Goal: Task Accomplishment & Management: Complete application form

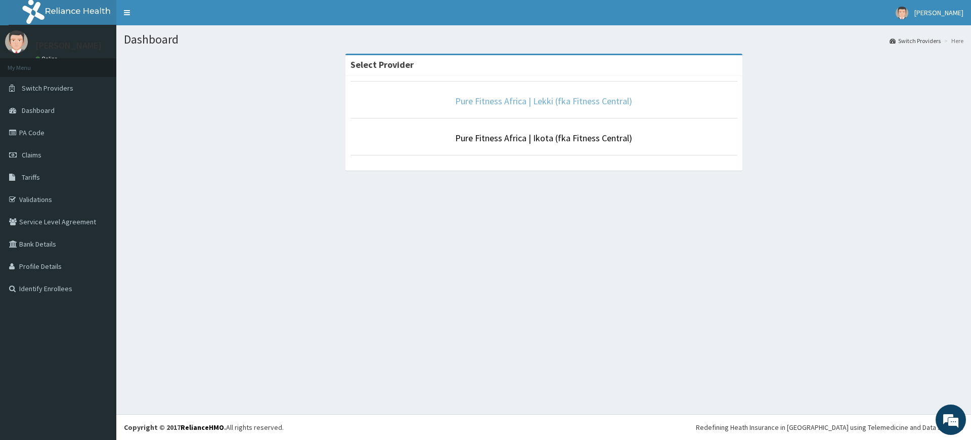
click at [546, 98] on link "Pure Fitness Africa | Lekki (fka Fitness Central)" at bounding box center [543, 101] width 177 height 12
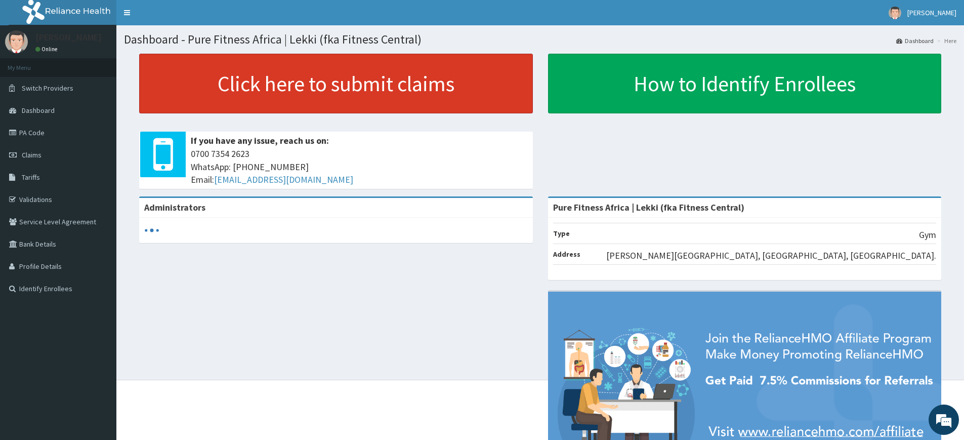
click at [431, 85] on link "Click here to submit claims" at bounding box center [336, 84] width 394 height 60
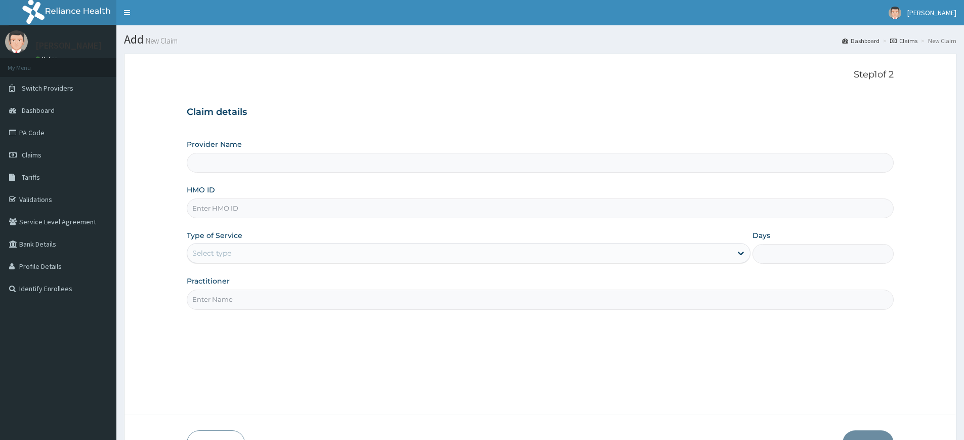
type input "Pure Fitness Africa | Lekki (fka Fitness Central)"
type input "1"
click at [232, 297] on input "Practitioner" at bounding box center [540, 299] width 707 height 20
click at [256, 322] on div "Step 1 of 2 Claim details Provider Name Pure Fitness Africa | Lekki (fka Fitnes…" at bounding box center [540, 234] width 707 height 330
click at [253, 293] on input "Practitioner" at bounding box center [540, 299] width 707 height 20
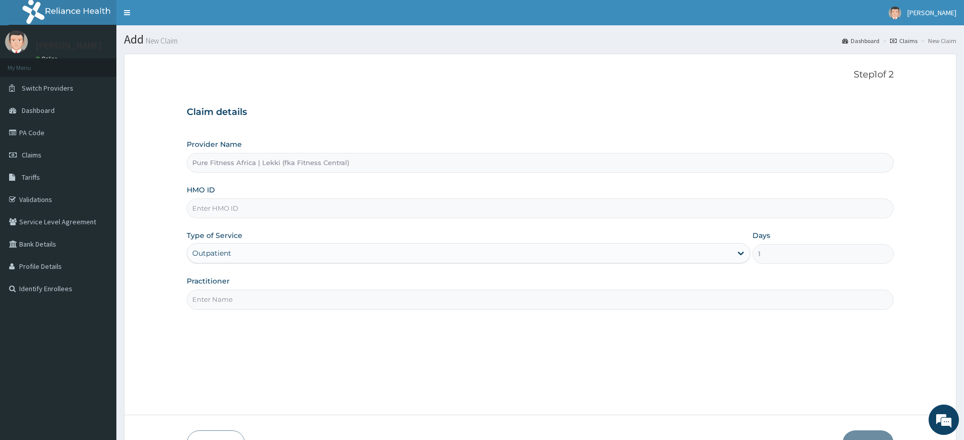
type input "pure fitness africa"
click at [258, 213] on input "HMO ID" at bounding box center [540, 208] width 707 height 20
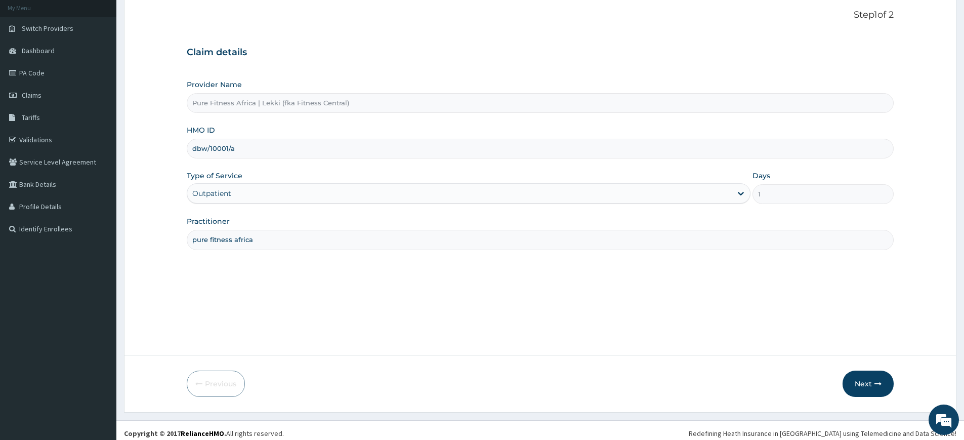
scroll to position [66, 0]
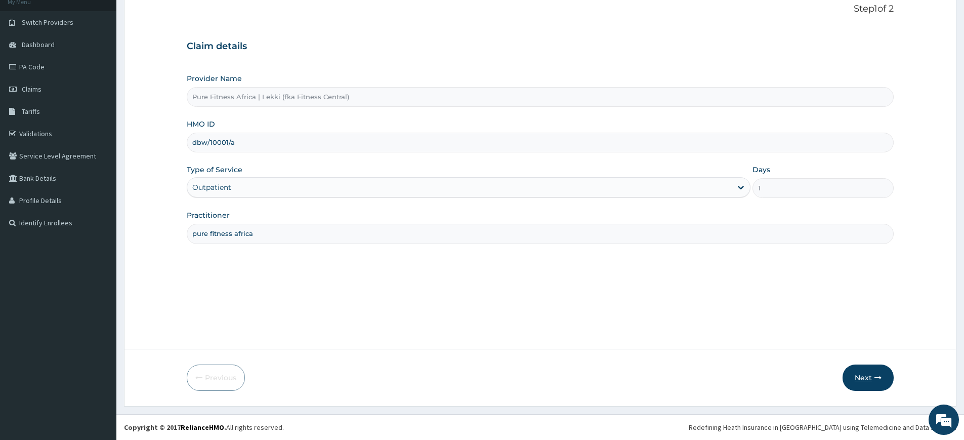
type input "dbw/10001/a"
click at [873, 372] on button "Next" at bounding box center [867, 377] width 51 height 26
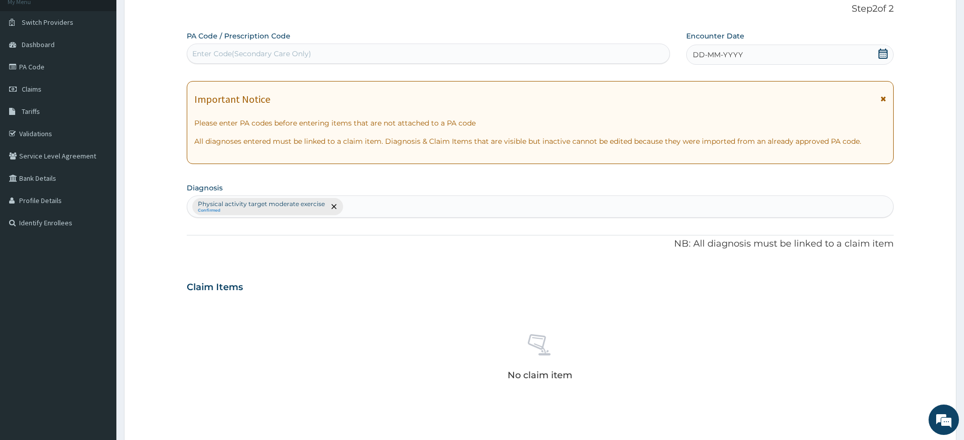
click at [784, 54] on div "DD-MM-YYYY" at bounding box center [789, 55] width 207 height 20
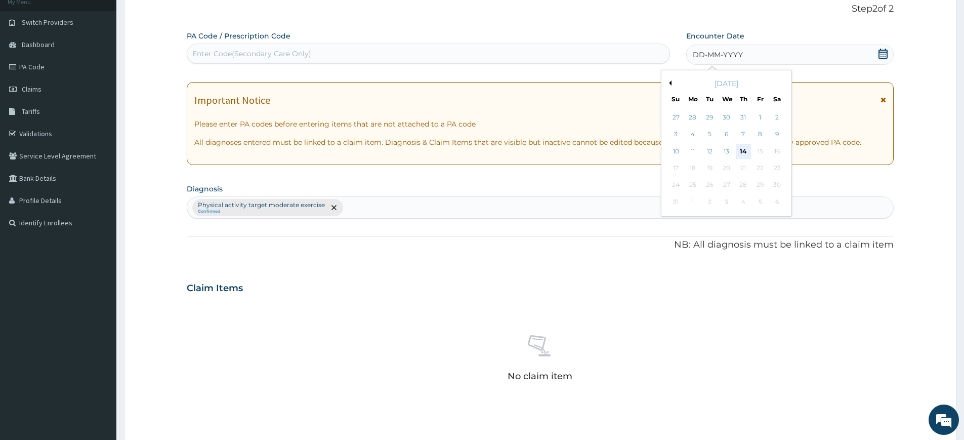
click at [740, 151] on div "14" at bounding box center [743, 151] width 15 height 15
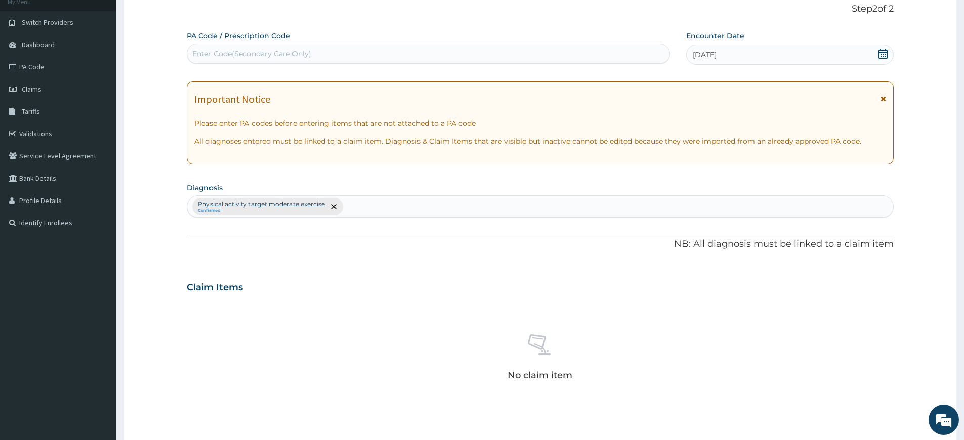
click at [625, 54] on div "Enter Code(Secondary Care Only)" at bounding box center [428, 54] width 482 height 16
type input "PA/55CFE0"
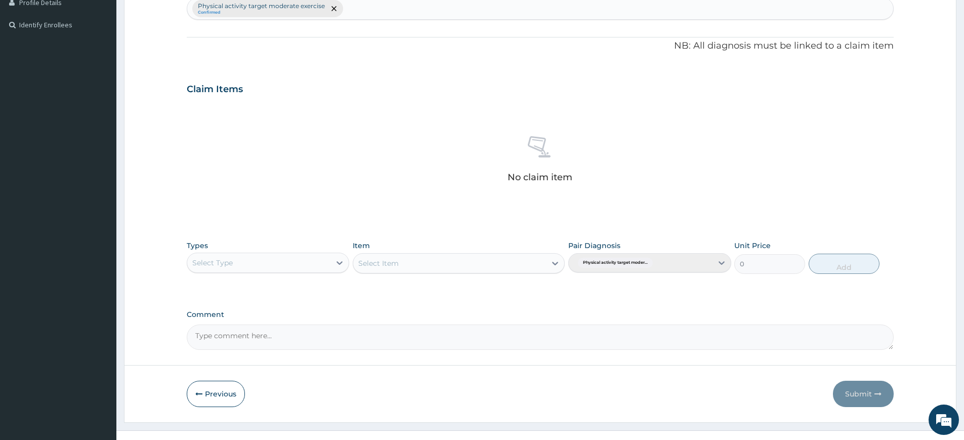
scroll to position [280, 0]
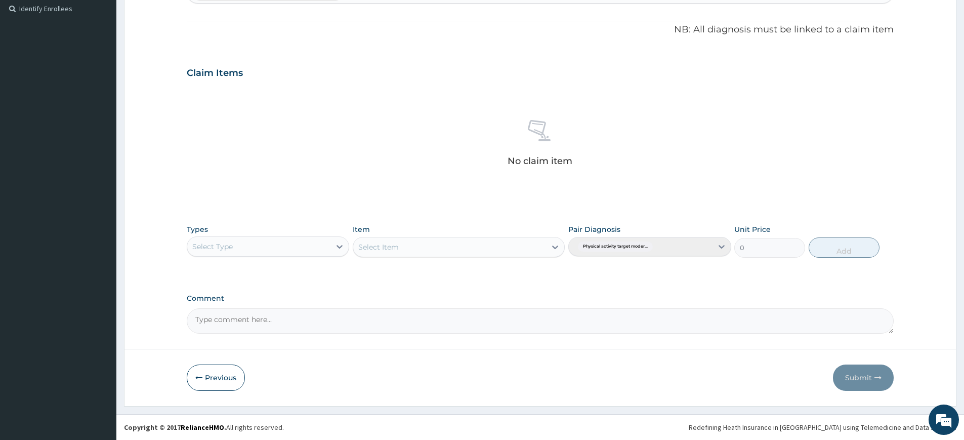
click at [290, 250] on div "Select Type" at bounding box center [258, 246] width 143 height 16
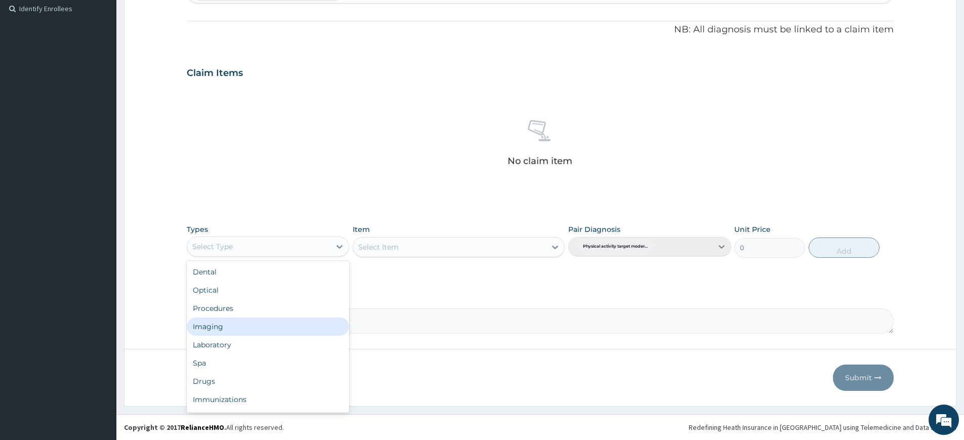
scroll to position [34, 0]
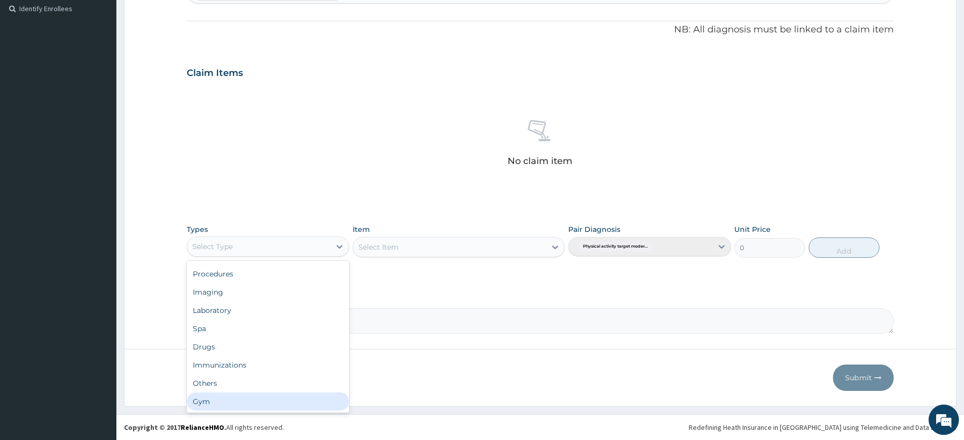
click at [317, 397] on div "Gym" at bounding box center [268, 401] width 162 height 18
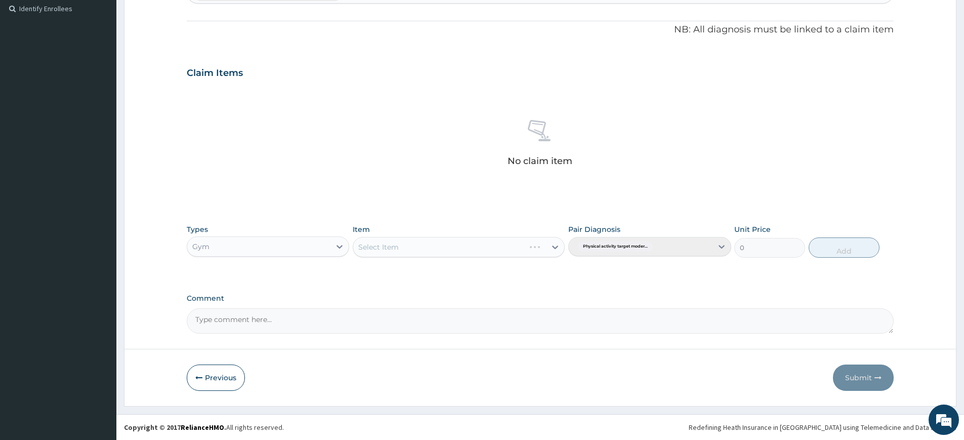
click at [433, 251] on div "Select Item" at bounding box center [459, 247] width 212 height 20
click at [434, 249] on div "Select Item" at bounding box center [459, 247] width 212 height 20
click at [445, 246] on div "Select Item" at bounding box center [459, 247] width 212 height 20
click at [543, 244] on div "Select Item" at bounding box center [449, 247] width 193 height 16
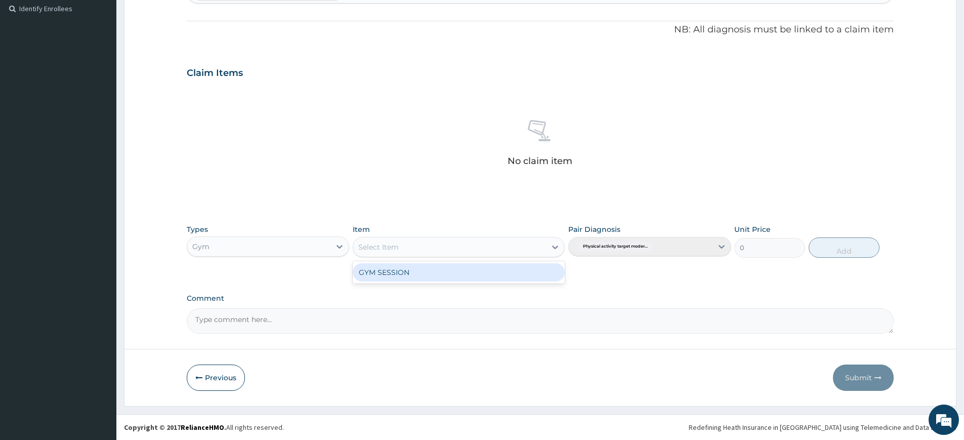
click at [538, 276] on div "GYM SESSION" at bounding box center [459, 272] width 212 height 18
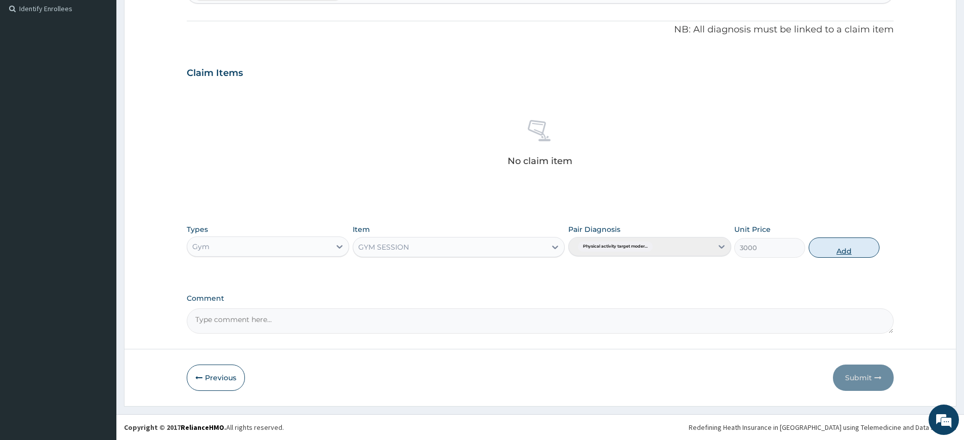
click at [853, 248] on button "Add" at bounding box center [843, 247] width 71 height 20
type input "0"
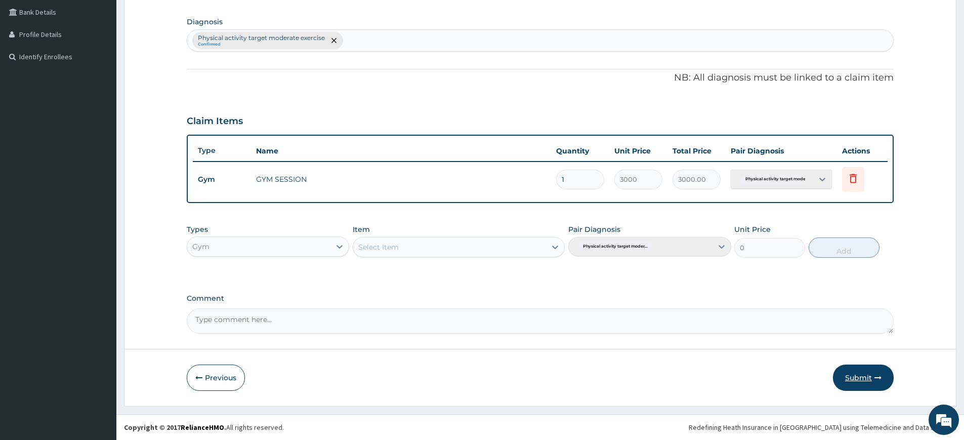
click at [846, 373] on button "Submit" at bounding box center [863, 377] width 61 height 26
